Goal: Obtain resource: Obtain resource

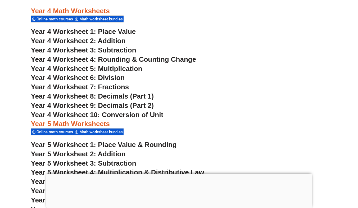
scroll to position [977, 0]
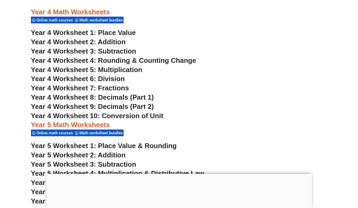
click at [112, 60] on span "Year 4 Worksheet 4: Rounding & Counting Change" at bounding box center [114, 60] width 166 height 8
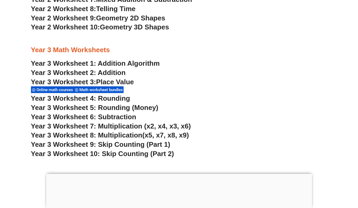
scroll to position [722, 0]
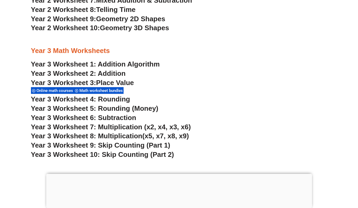
click at [105, 99] on span "Year 3 Worksheet 4: Rounding" at bounding box center [80, 99] width 99 height 8
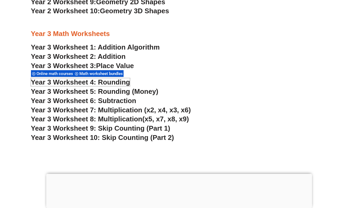
scroll to position [740, 0]
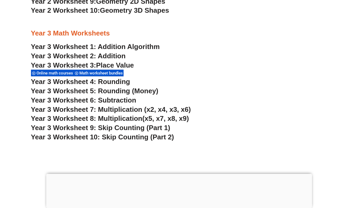
click at [131, 92] on span "Year 3 Worksheet 5: Rounding (Money)" at bounding box center [95, 91] width 128 height 8
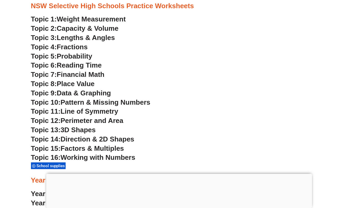
scroll to position [1421, 0]
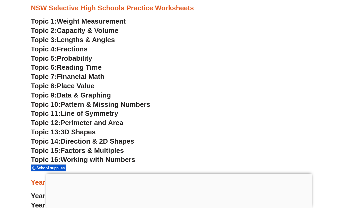
click at [78, 48] on span "Fractions" at bounding box center [72, 49] width 31 height 8
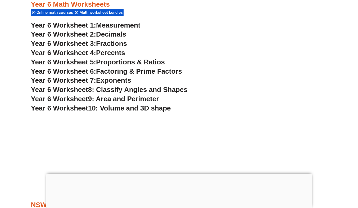
scroll to position [1226, 0]
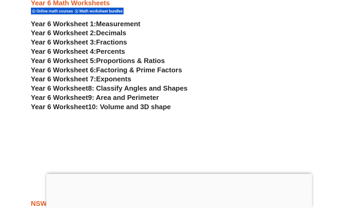
click at [110, 42] on span "Fractions" at bounding box center [111, 42] width 31 height 8
click at [94, 35] on span "Year 6 Worksheet 2:" at bounding box center [63, 33] width 65 height 8
